Goal: Register for event/course

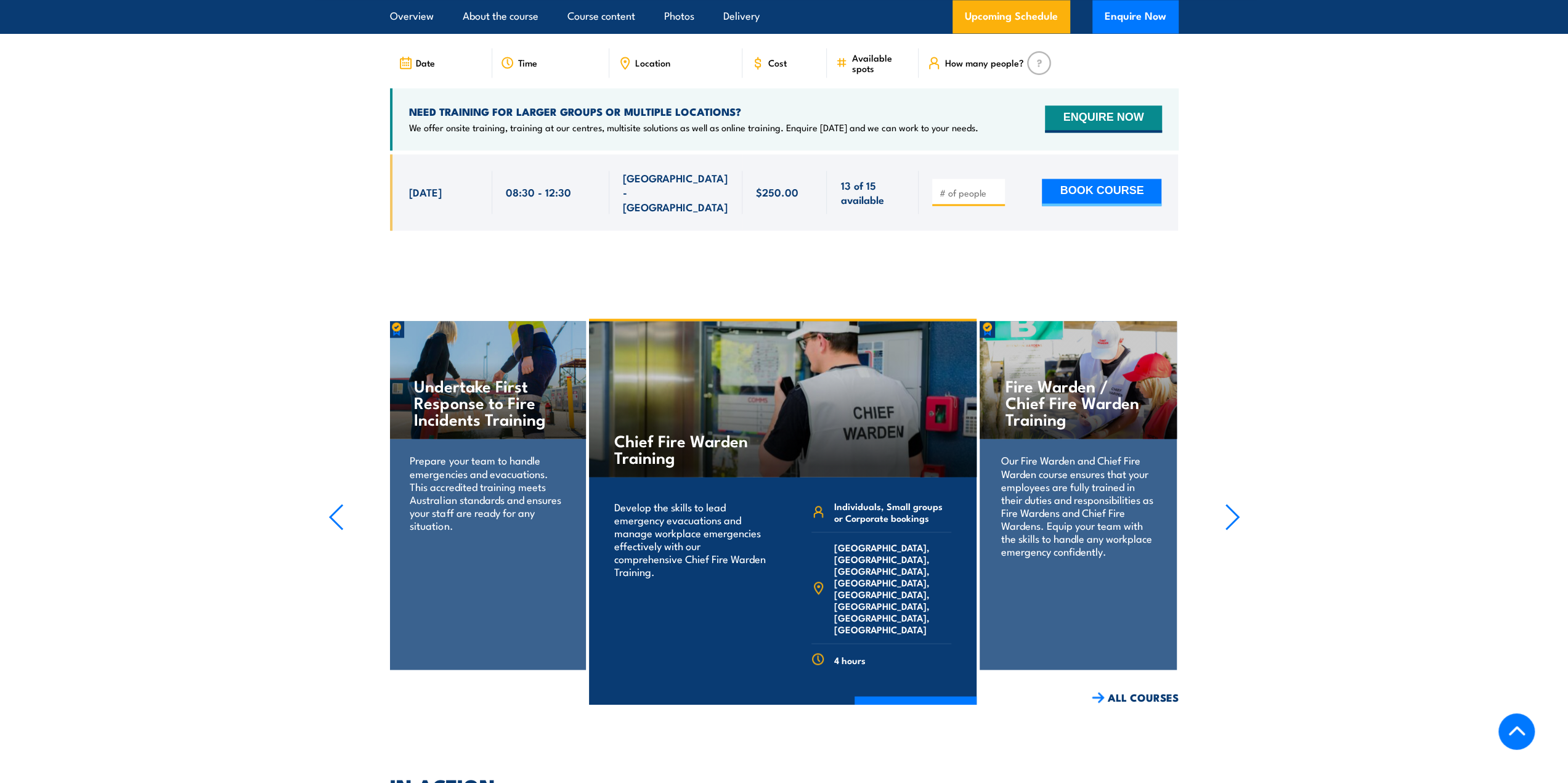
scroll to position [1725, 0]
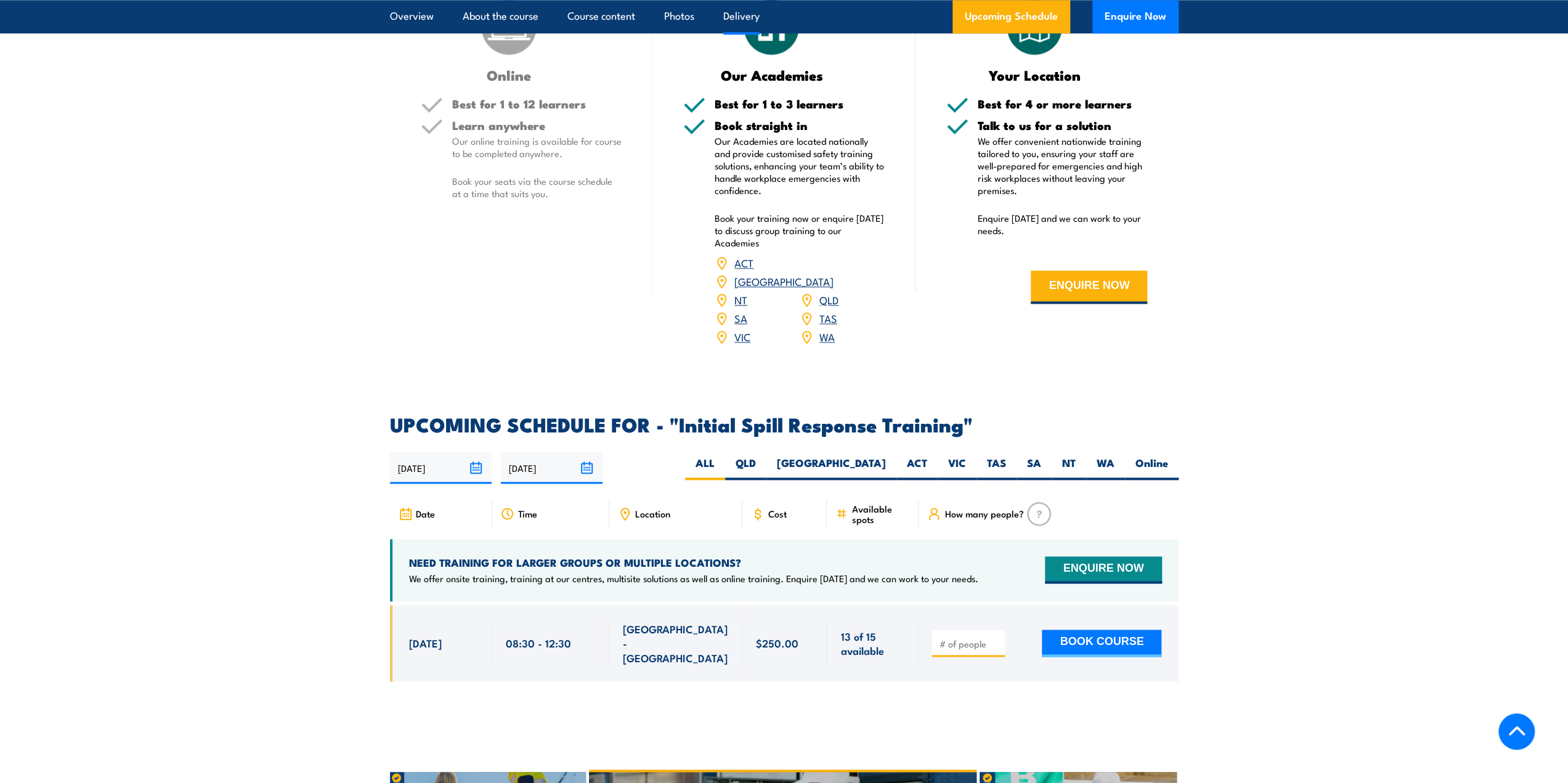
scroll to position [1417, 0]
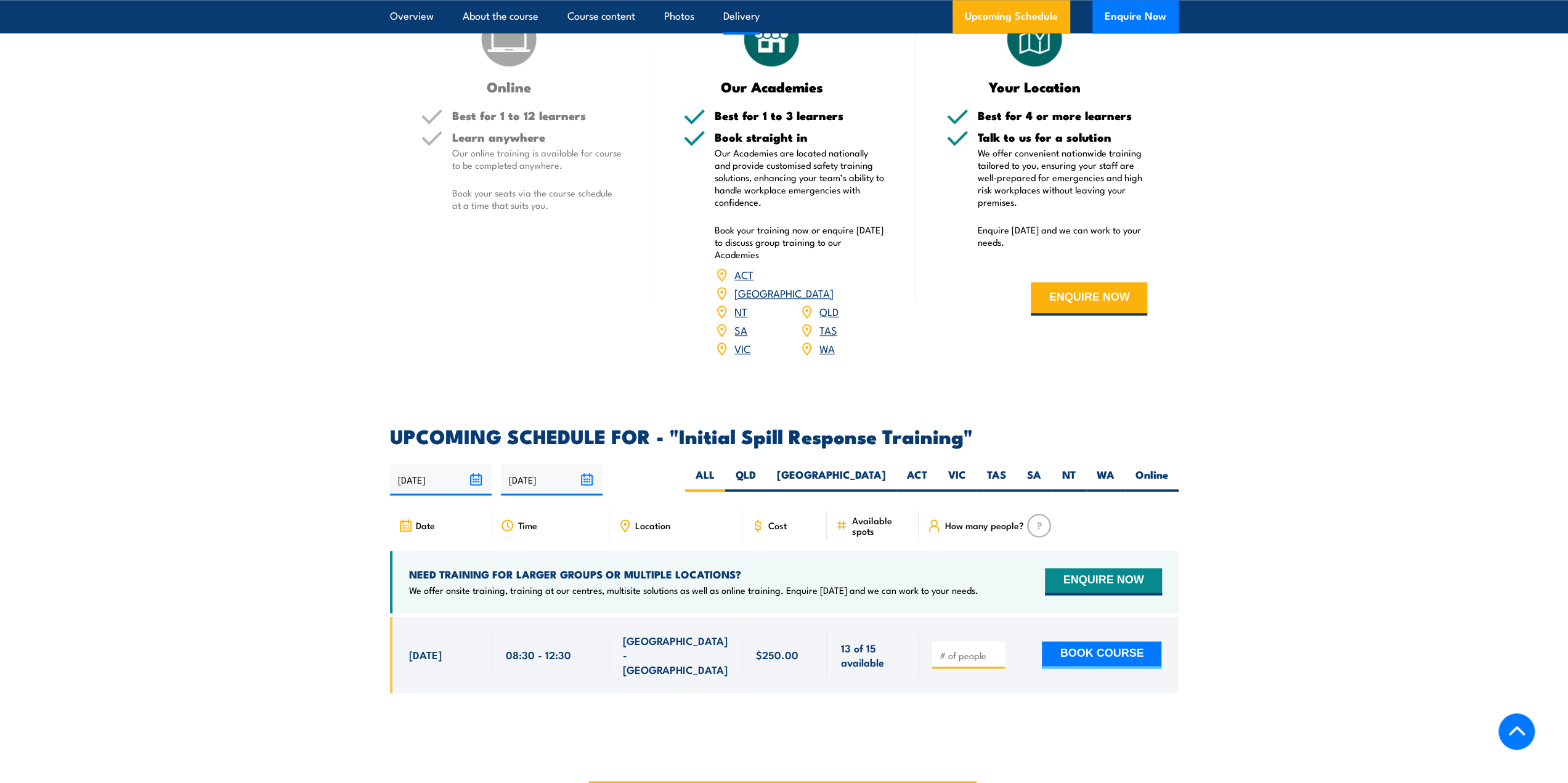
click at [829, 304] on link "QLD" at bounding box center [829, 311] width 19 height 15
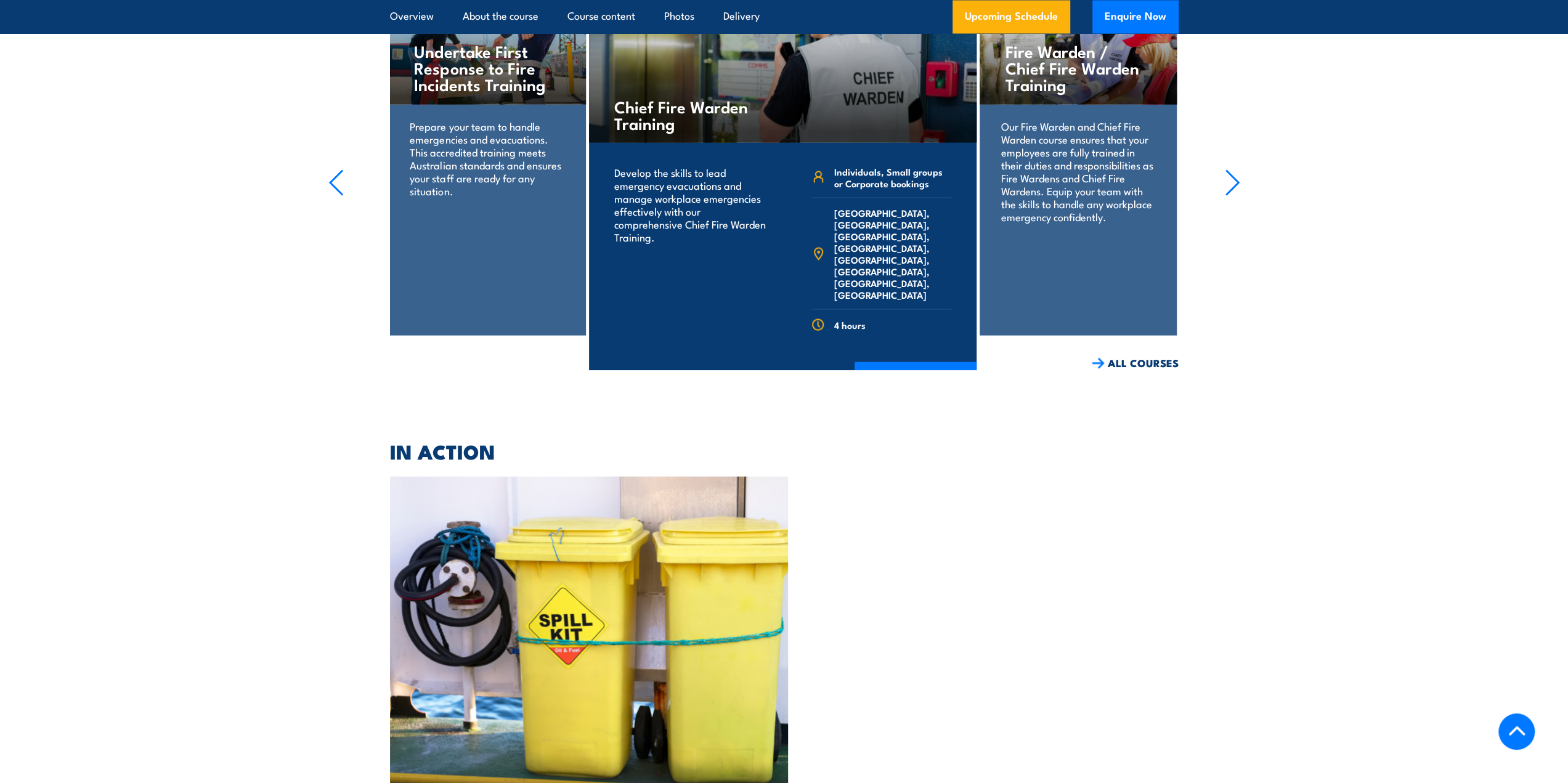
scroll to position [2257, 0]
